Goal: Use online tool/utility: Utilize a website feature to perform a specific function

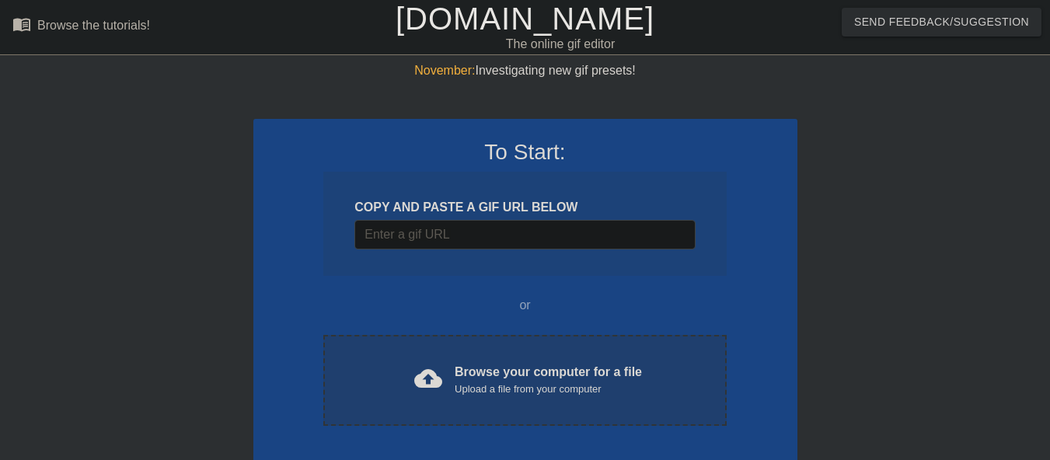
click at [536, 379] on div "Browse your computer for a file Upload a file from your computer" at bounding box center [548, 380] width 187 height 34
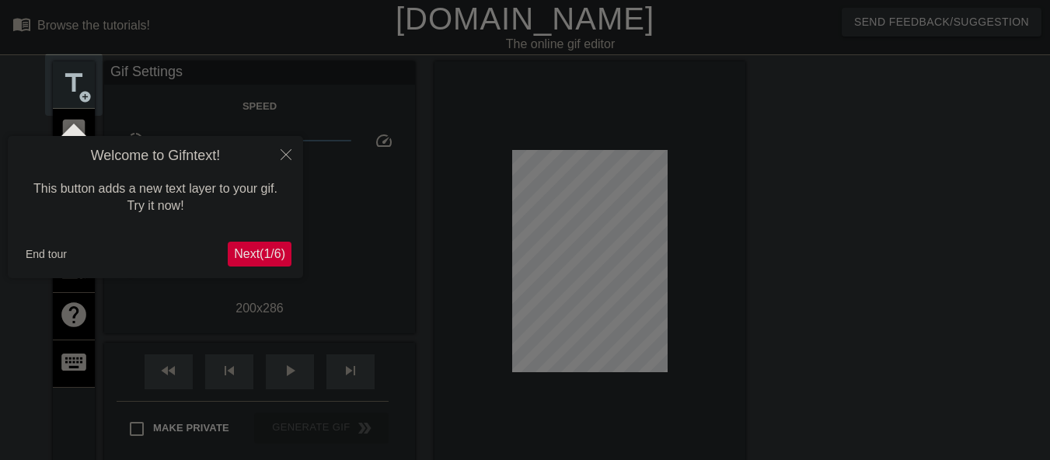
scroll to position [38, 0]
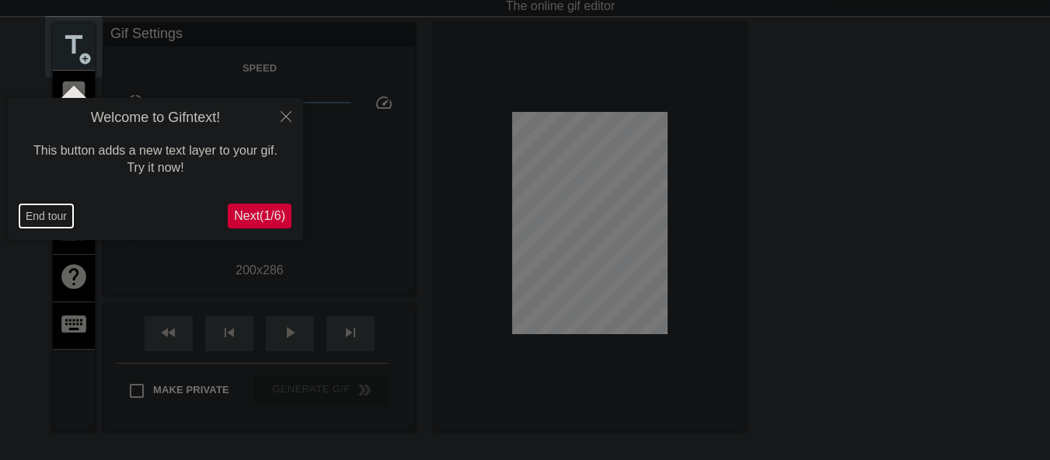
click at [33, 219] on button "End tour" at bounding box center [46, 215] width 54 height 23
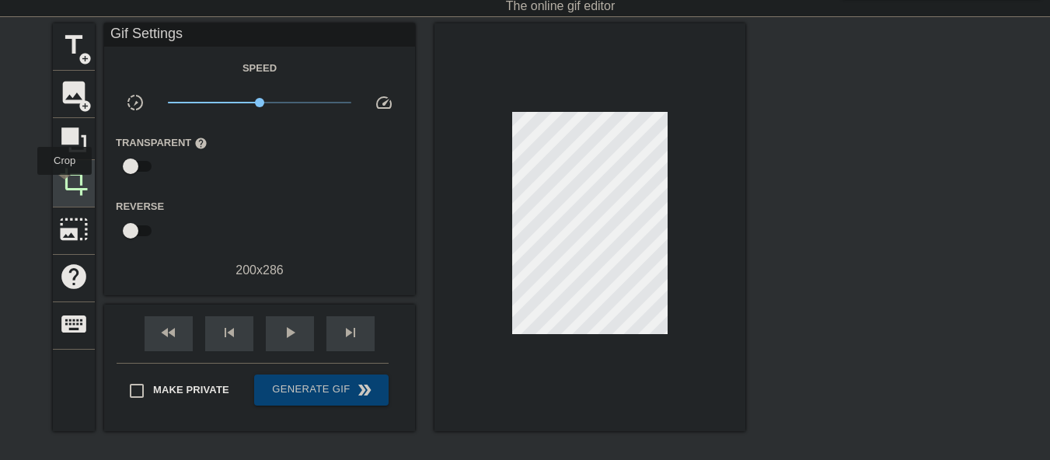
click at [65, 186] on span "crop" at bounding box center [74, 182] width 30 height 30
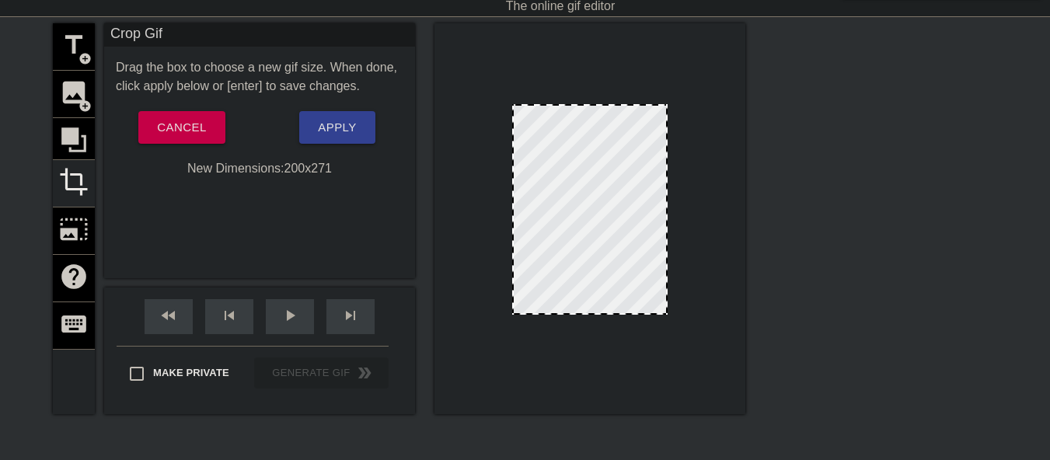
drag, startPoint x: 644, startPoint y: 323, endPoint x: 644, endPoint y: 312, distance: 11.7
click at [344, 127] on span "Apply" at bounding box center [337, 127] width 38 height 20
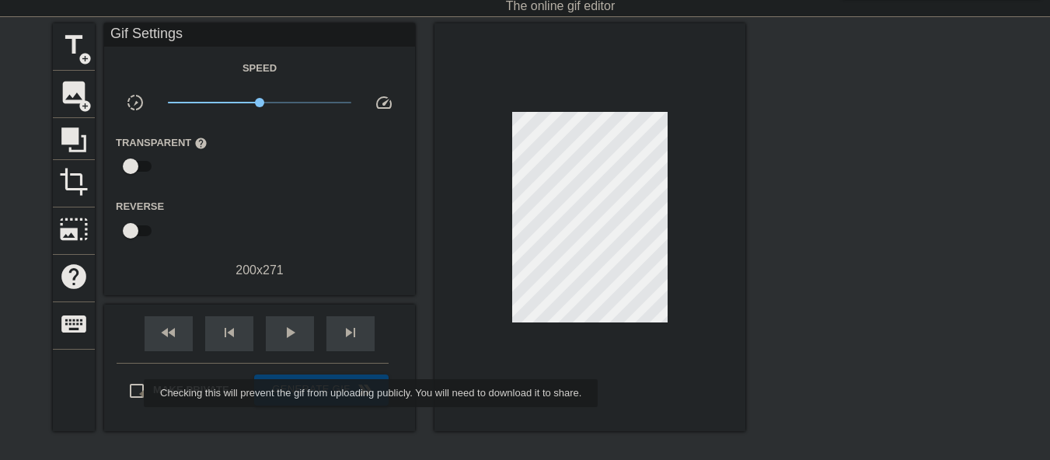
click at [134, 393] on input "Make Private" at bounding box center [136, 391] width 33 height 33
checkbox input "true"
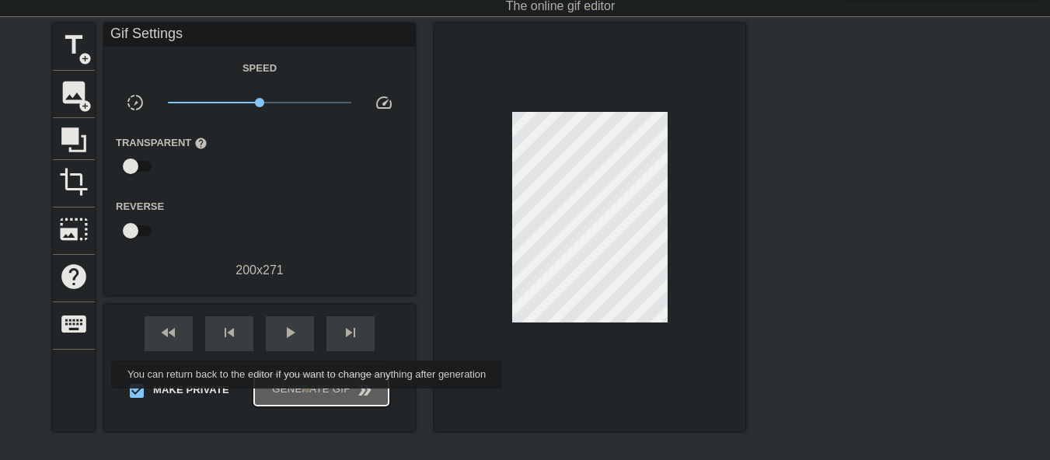
click at [309, 400] on button "Generate Gif double_arrow" at bounding box center [321, 390] width 134 height 31
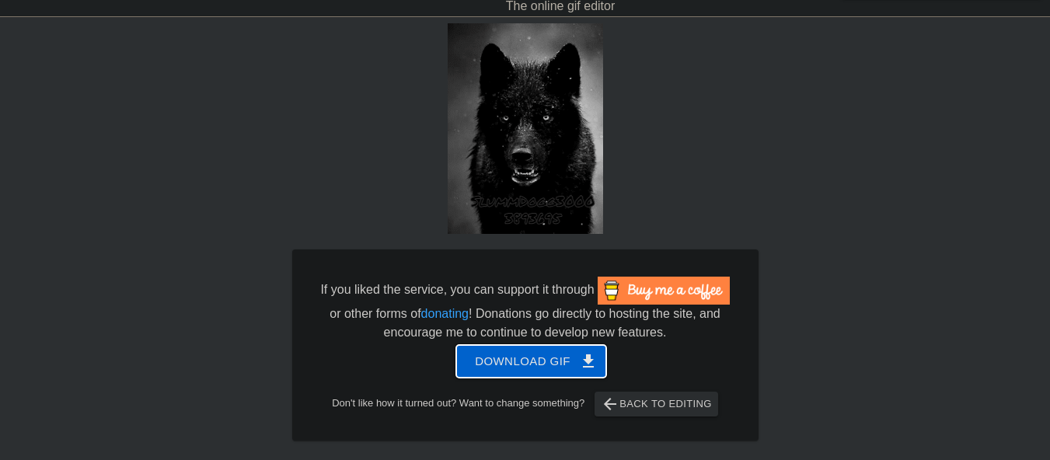
click at [531, 370] on span "Download gif get_app" at bounding box center [531, 361] width 113 height 20
click at [517, 367] on span "Download gif get_app" at bounding box center [531, 361] width 113 height 20
click at [495, 358] on span "Download gif get_app" at bounding box center [531, 361] width 113 height 20
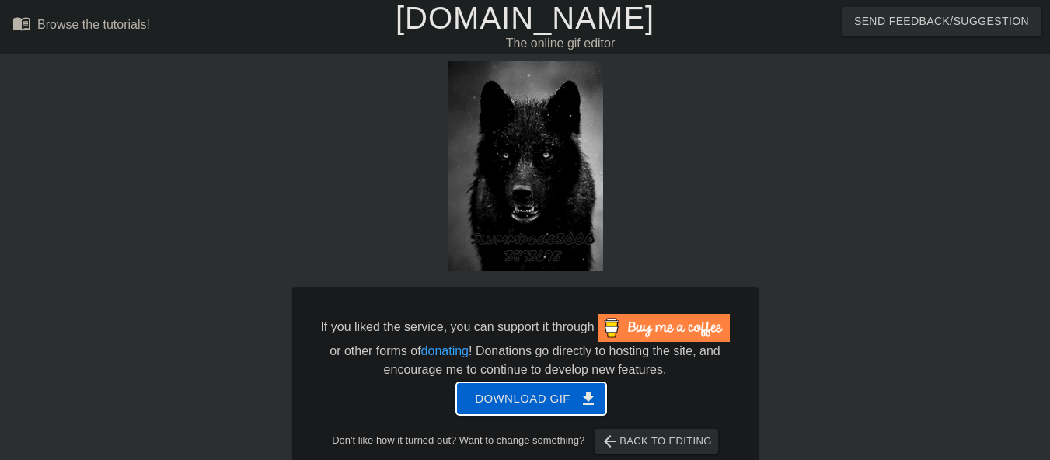
scroll to position [0, 0]
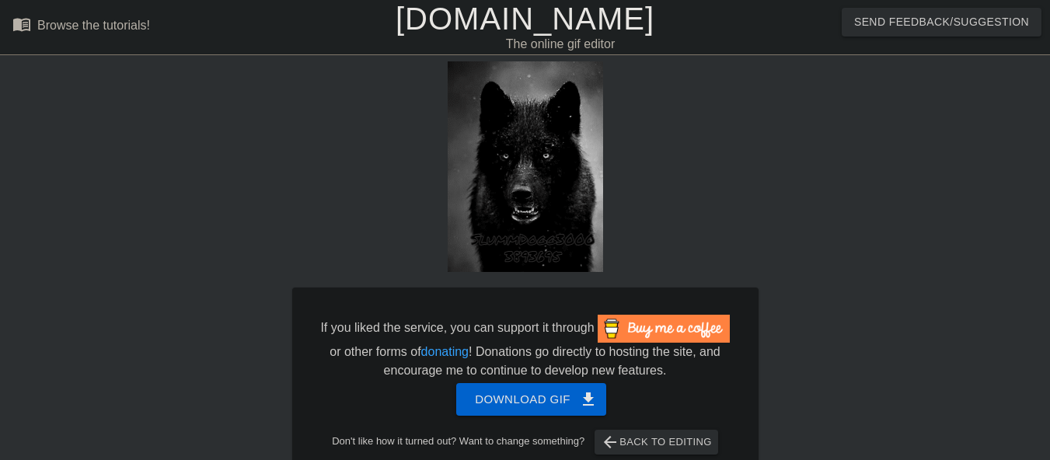
click at [460, 9] on link "[DOMAIN_NAME]" at bounding box center [525, 19] width 259 height 34
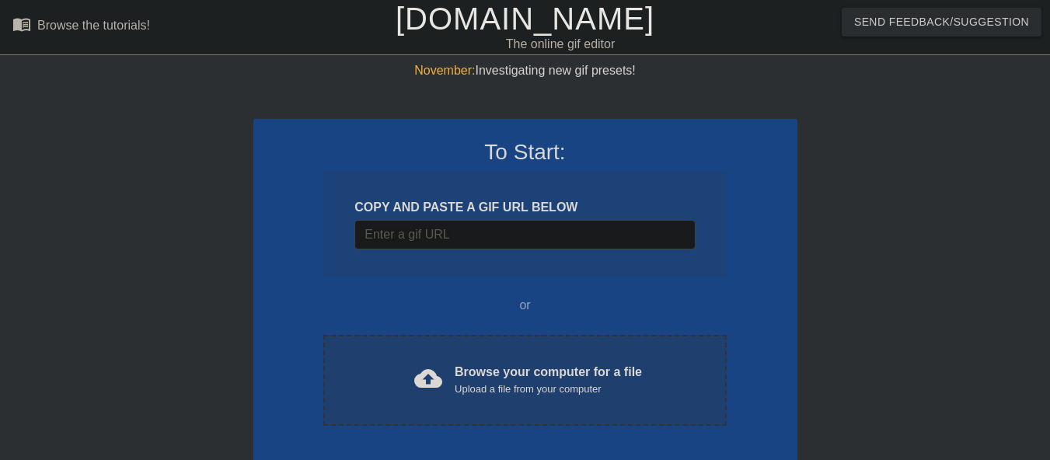
click at [454, 369] on div "cloud_upload Browse your computer for a file Upload a file from your computer" at bounding box center [524, 380] width 337 height 35
click at [438, 376] on span "cloud_upload" at bounding box center [428, 379] width 28 height 28
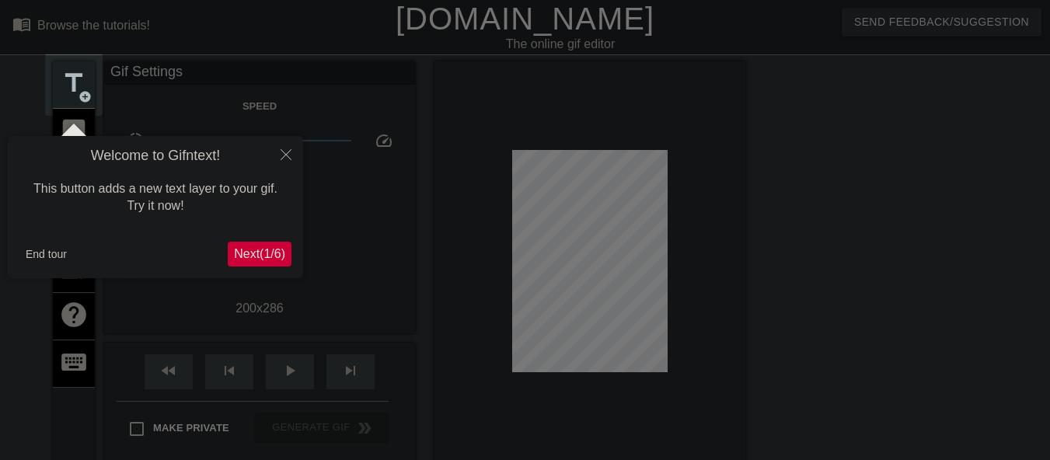
scroll to position [38, 0]
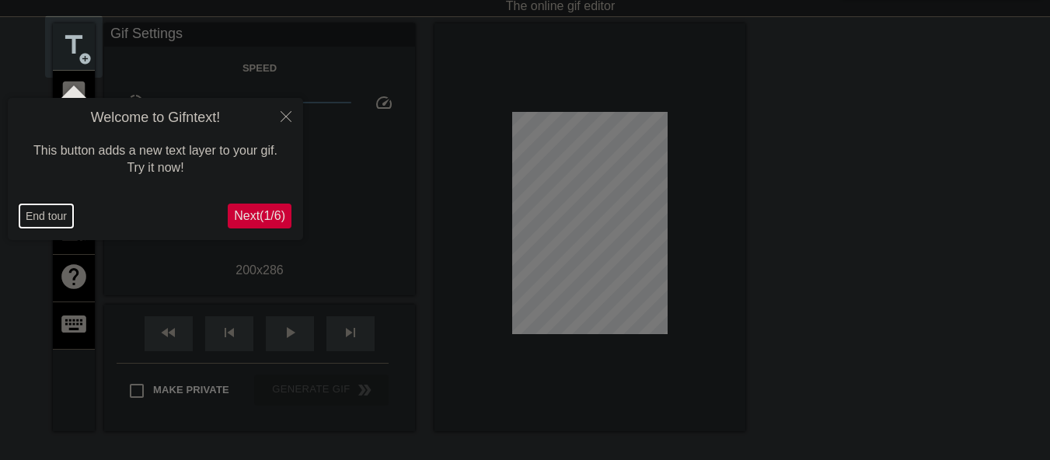
click at [50, 216] on button "End tour" at bounding box center [46, 215] width 54 height 23
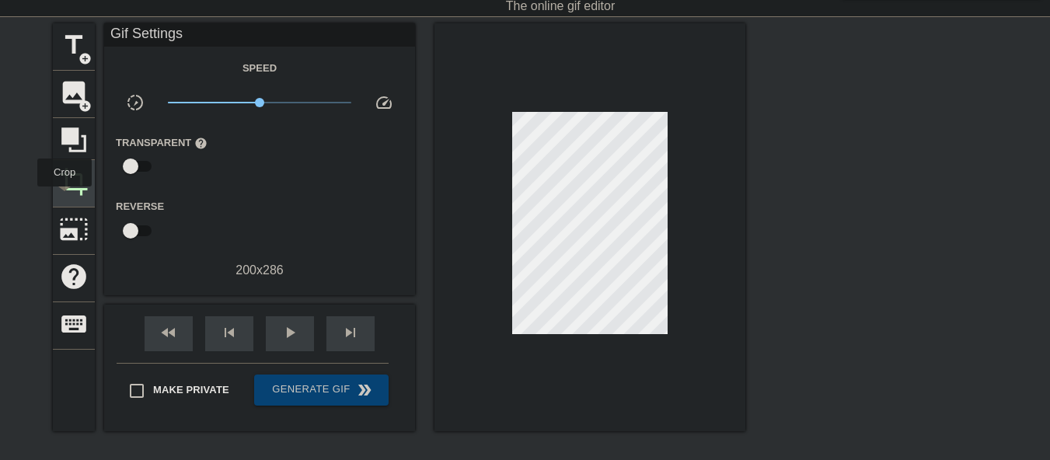
click at [65, 197] on div "crop" at bounding box center [74, 183] width 42 height 47
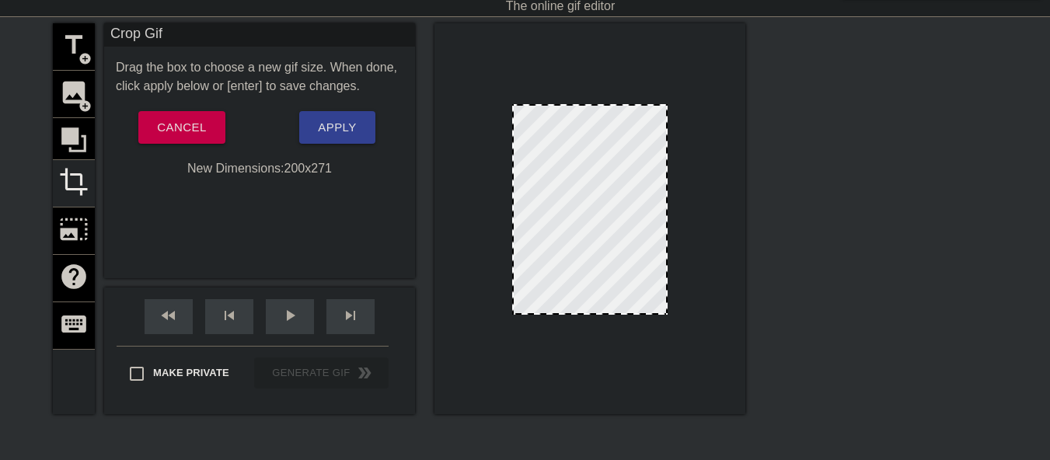
drag, startPoint x: 605, startPoint y: 323, endPoint x: 601, endPoint y: 312, distance: 12.3
click at [125, 376] on input "Make Private" at bounding box center [136, 374] width 33 height 33
checkbox input "true"
click at [336, 131] on span "Apply" at bounding box center [337, 127] width 38 height 20
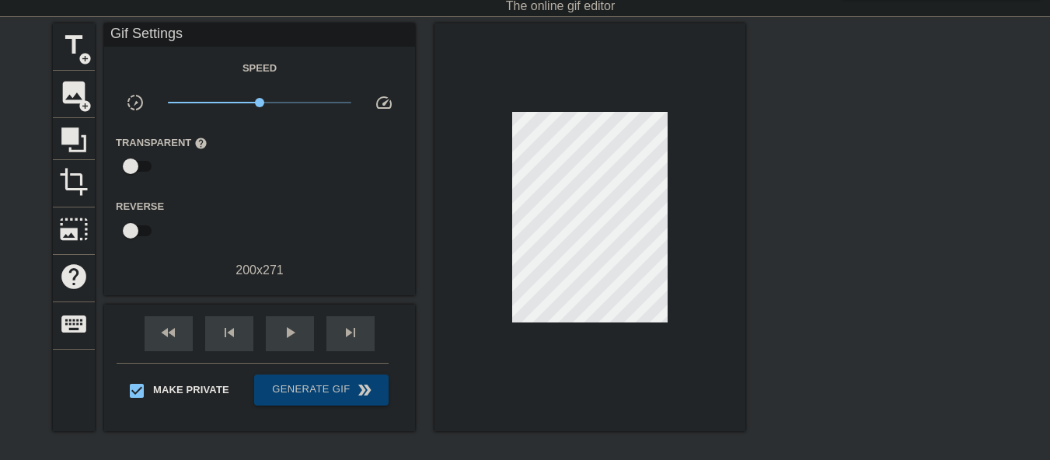
click at [328, 404] on div "Make Private Generate Gif double_arrow" at bounding box center [253, 393] width 272 height 61
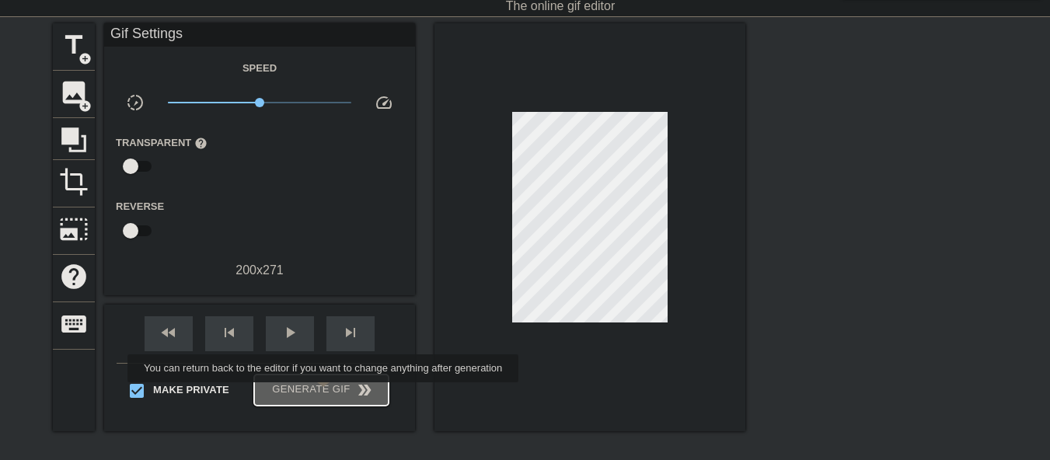
click at [324, 393] on span "Generate Gif double_arrow" at bounding box center [321, 390] width 122 height 19
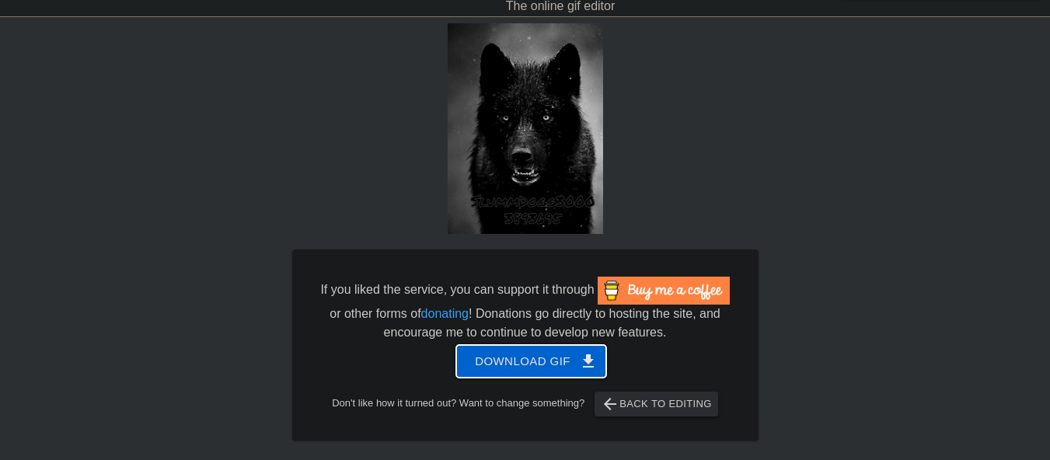
click at [529, 352] on span "Download gif get_app" at bounding box center [531, 361] width 113 height 20
click at [505, 369] on span "Download gif get_app" at bounding box center [531, 361] width 113 height 20
